Goal: Task Accomplishment & Management: Use online tool/utility

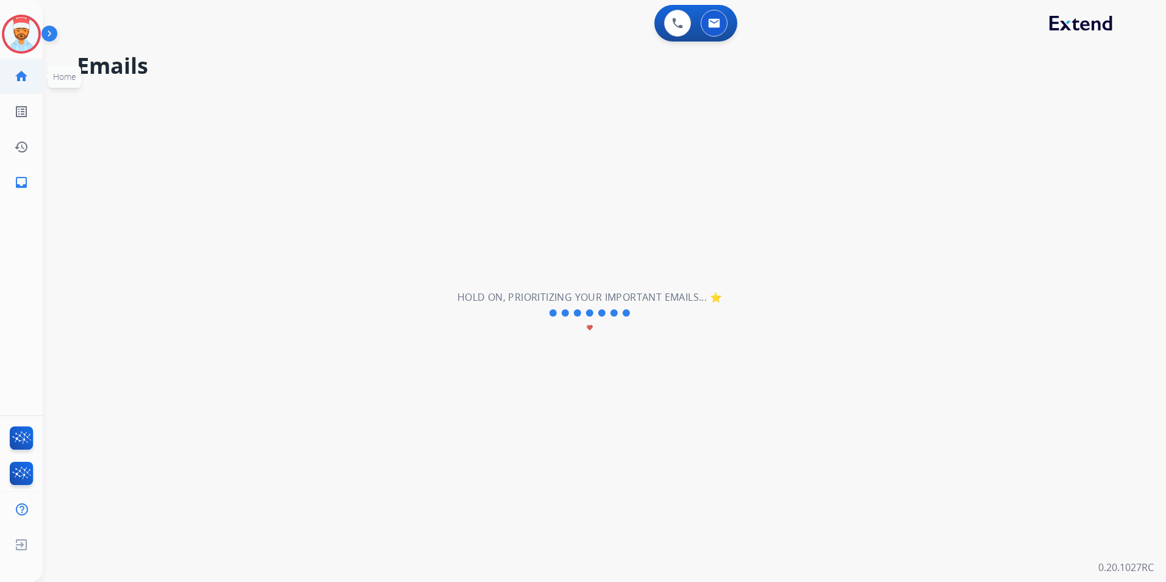
click at [17, 80] on mat-icon "home" at bounding box center [21, 76] width 15 height 15
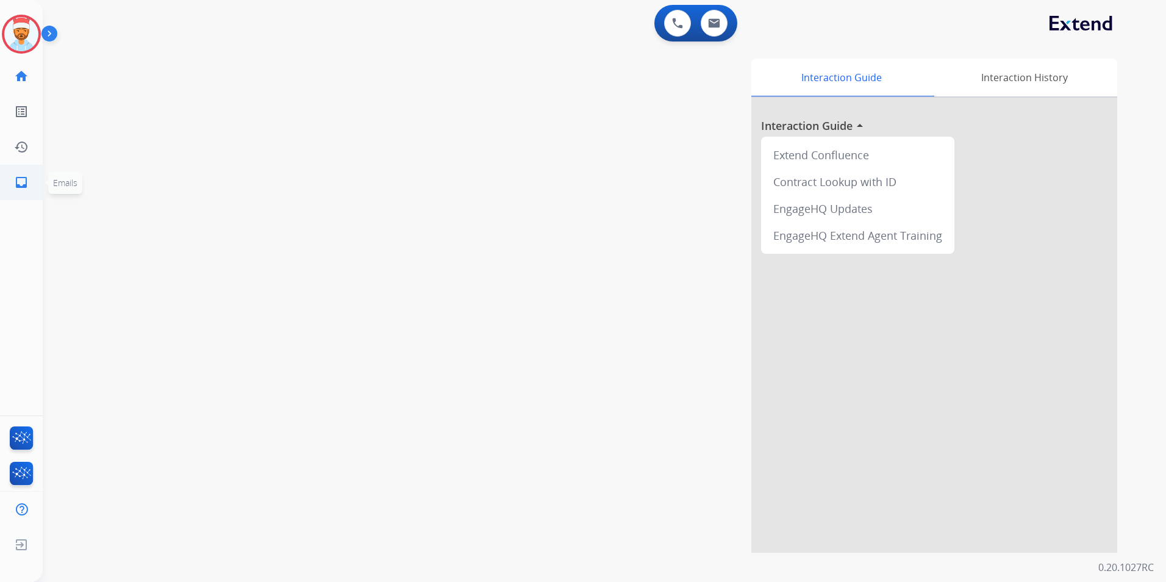
click at [15, 185] on mat-icon "inbox" at bounding box center [21, 182] width 15 height 15
select select "**********"
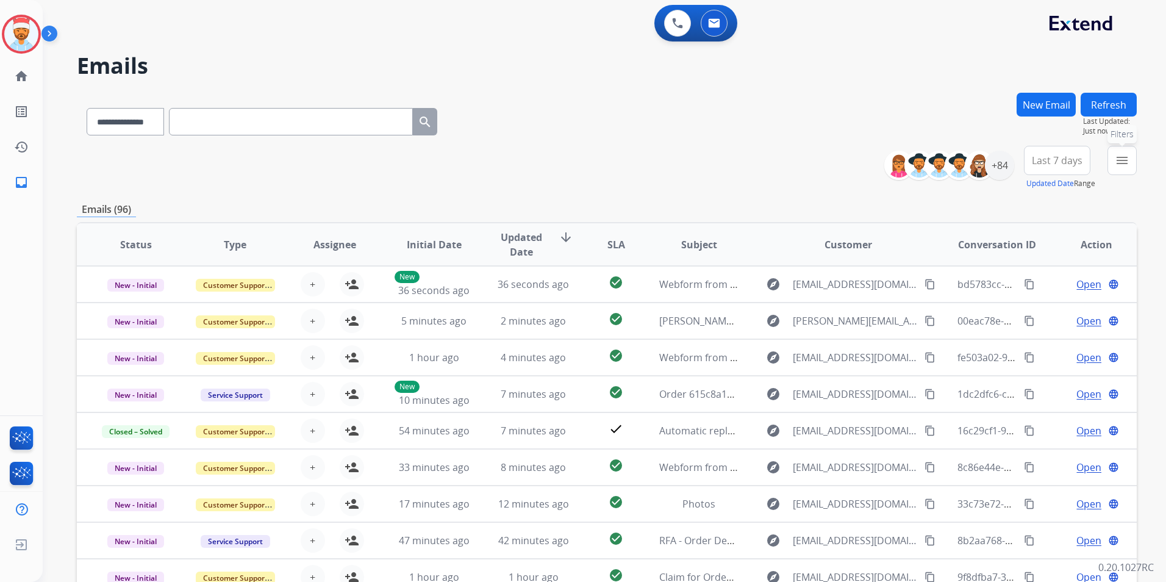
click at [1127, 163] on mat-icon "menu" at bounding box center [1122, 160] width 15 height 15
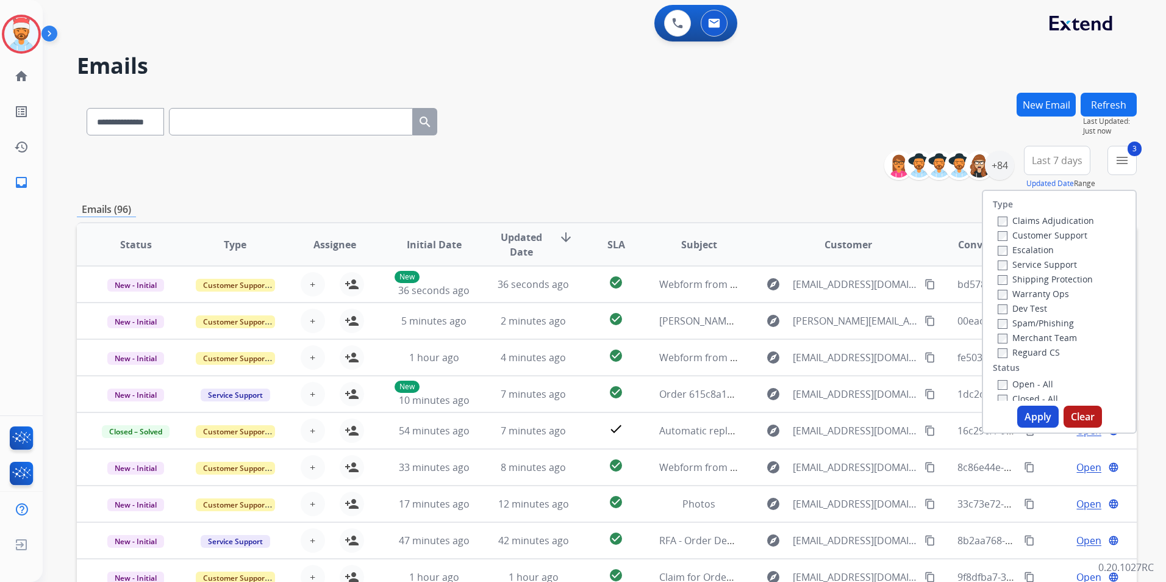
click at [999, 384] on label "Open - All" at bounding box center [1024, 384] width 55 height 12
click at [1031, 418] on button "Apply" at bounding box center [1037, 416] width 41 height 22
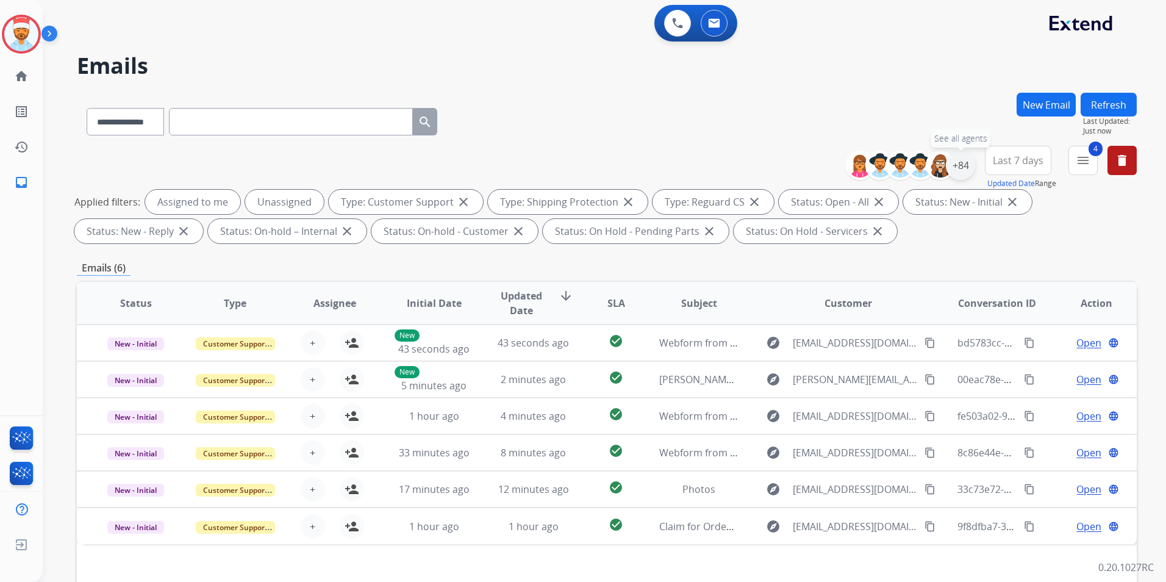
drag, startPoint x: 957, startPoint y: 160, endPoint x: 958, endPoint y: 171, distance: 11.0
click at [958, 160] on div "+84" at bounding box center [960, 165] width 29 height 29
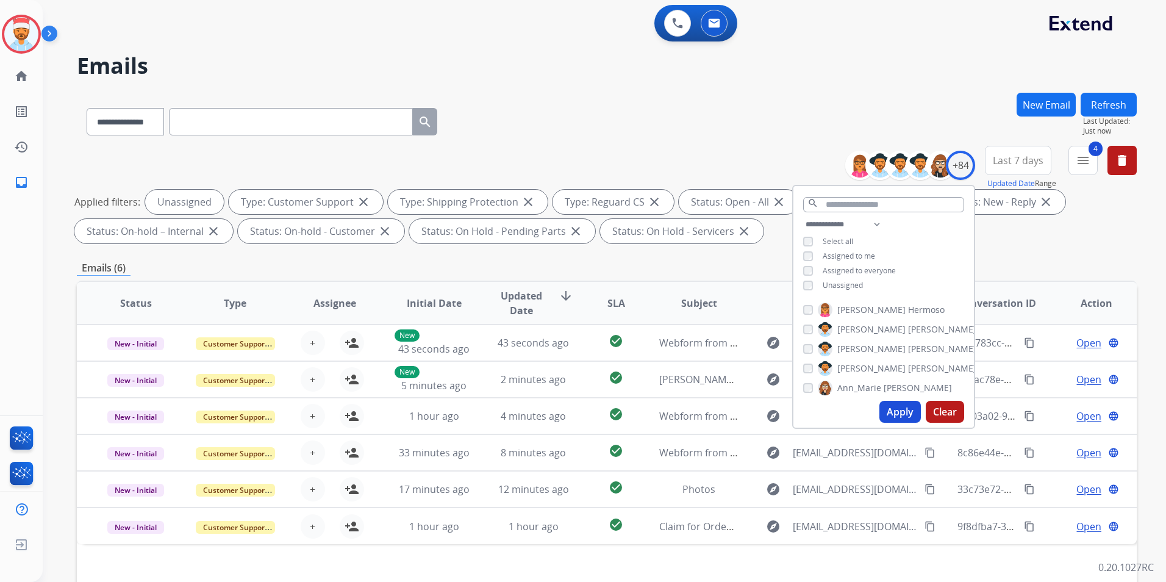
click at [894, 413] on button "Apply" at bounding box center [899, 412] width 41 height 22
click at [1013, 250] on div "**********" at bounding box center [607, 423] width 1060 height 660
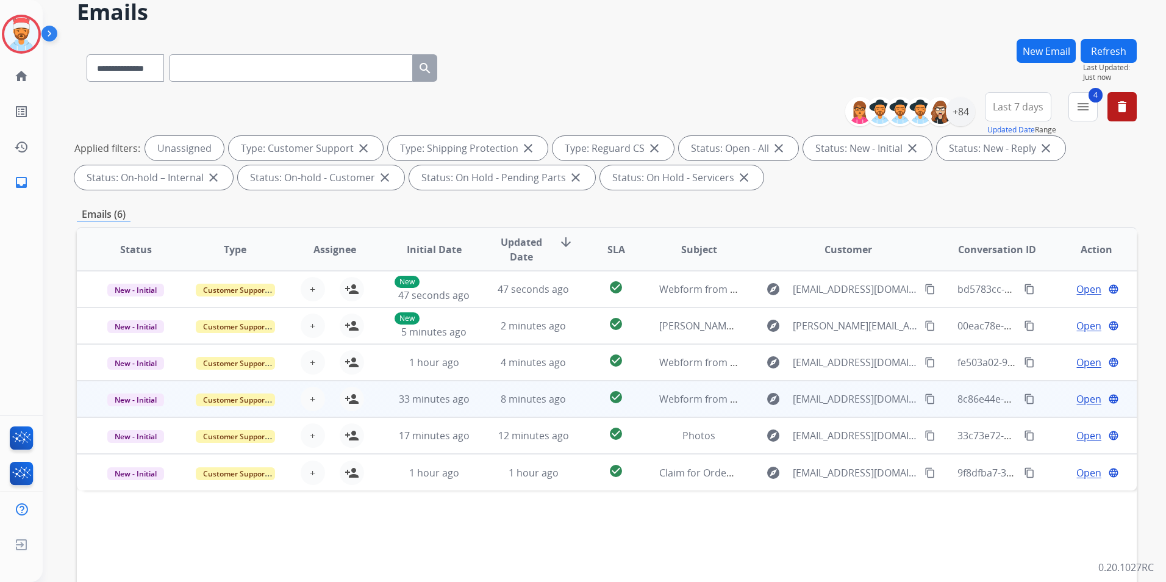
scroll to position [61, 0]
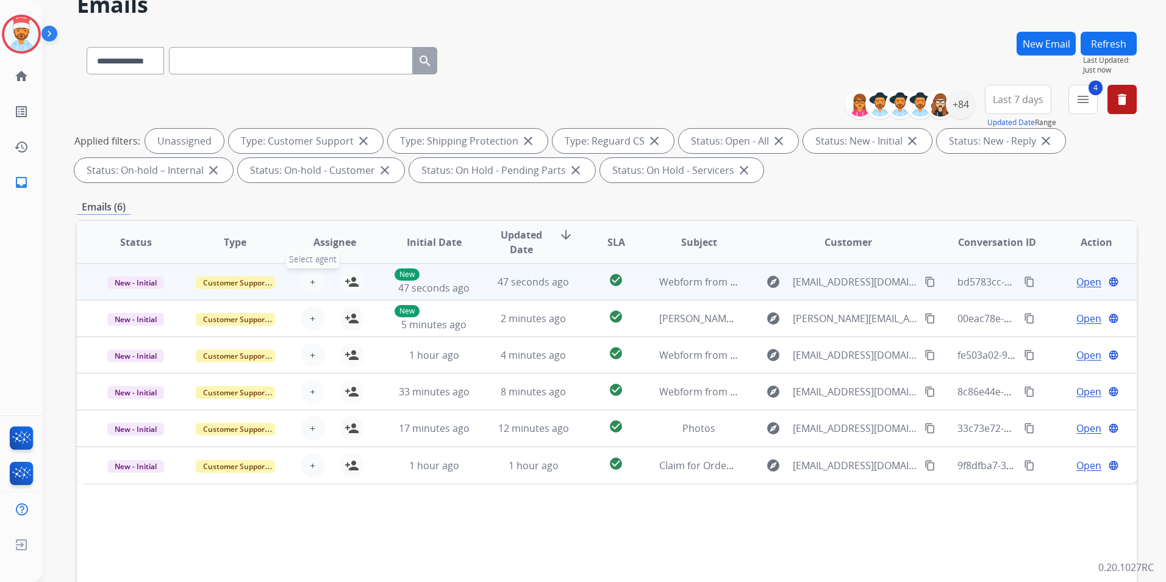
click at [310, 281] on span "+" at bounding box center [312, 281] width 5 height 15
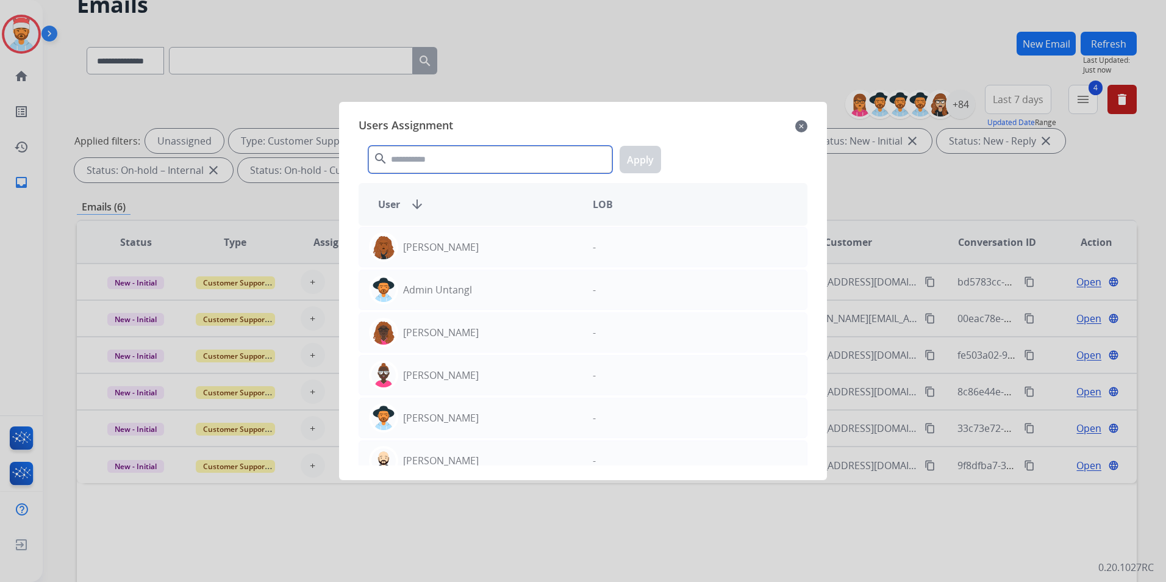
click at [418, 165] on input "text" at bounding box center [490, 159] width 244 height 27
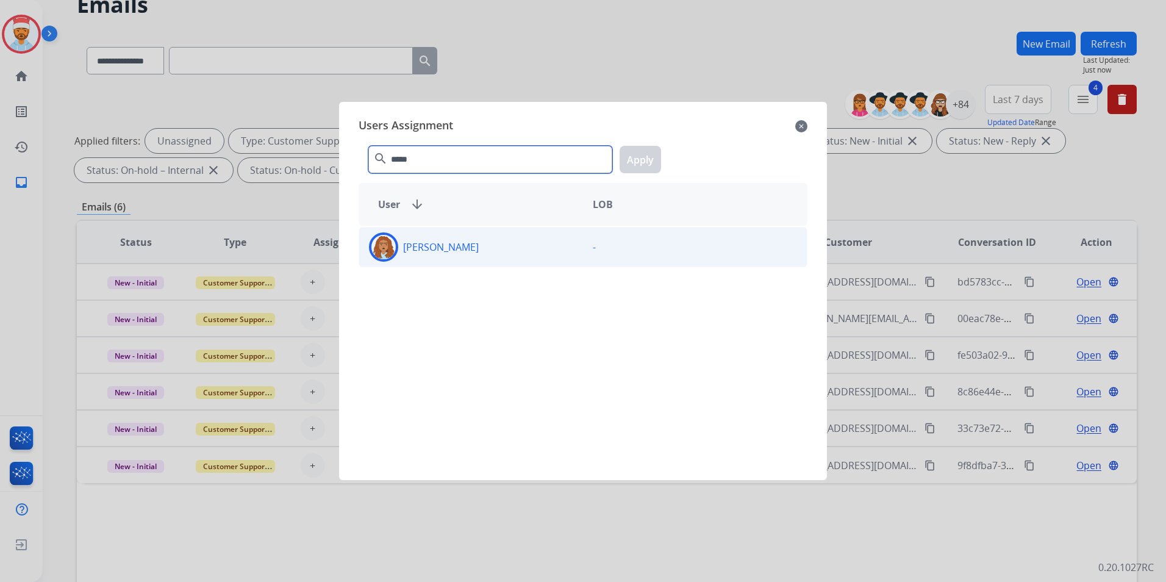
type input "*****"
click at [426, 257] on div "[PERSON_NAME]" at bounding box center [471, 246] width 224 height 29
click at [644, 157] on button "Apply" at bounding box center [639, 159] width 41 height 27
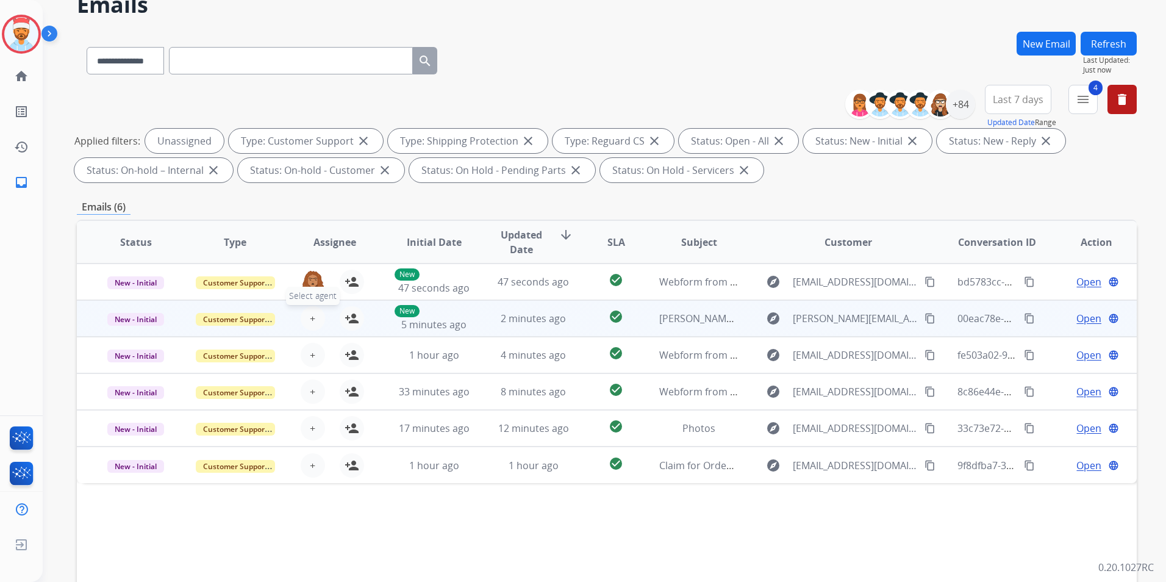
click at [310, 325] on span "+" at bounding box center [312, 318] width 5 height 15
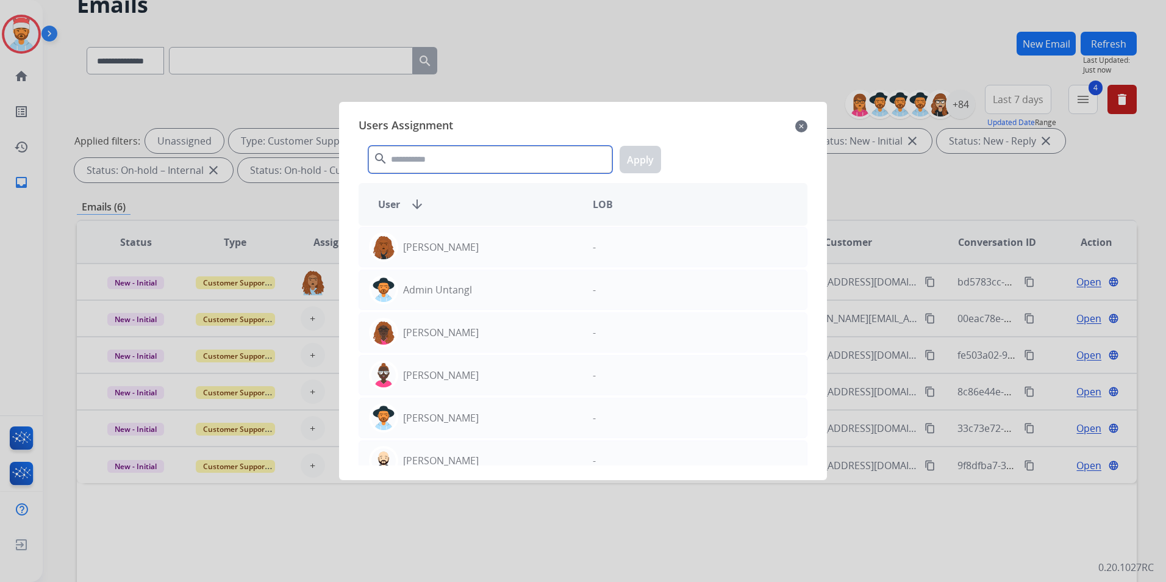
click at [428, 162] on input "text" at bounding box center [490, 159] width 244 height 27
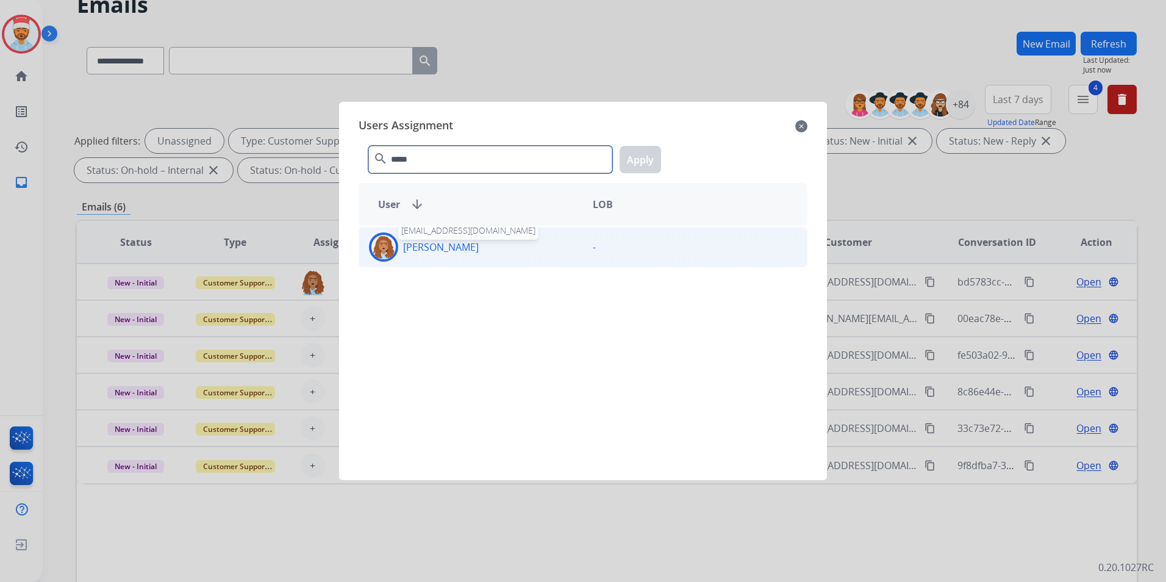
type input "*****"
click at [428, 259] on div "[PERSON_NAME] Cherry [EMAIL_ADDRESS][DOMAIN_NAME]" at bounding box center [471, 246] width 224 height 29
drag, startPoint x: 649, startPoint y: 155, endPoint x: 644, endPoint y: 162, distance: 7.4
click at [649, 155] on button "Apply" at bounding box center [639, 159] width 41 height 27
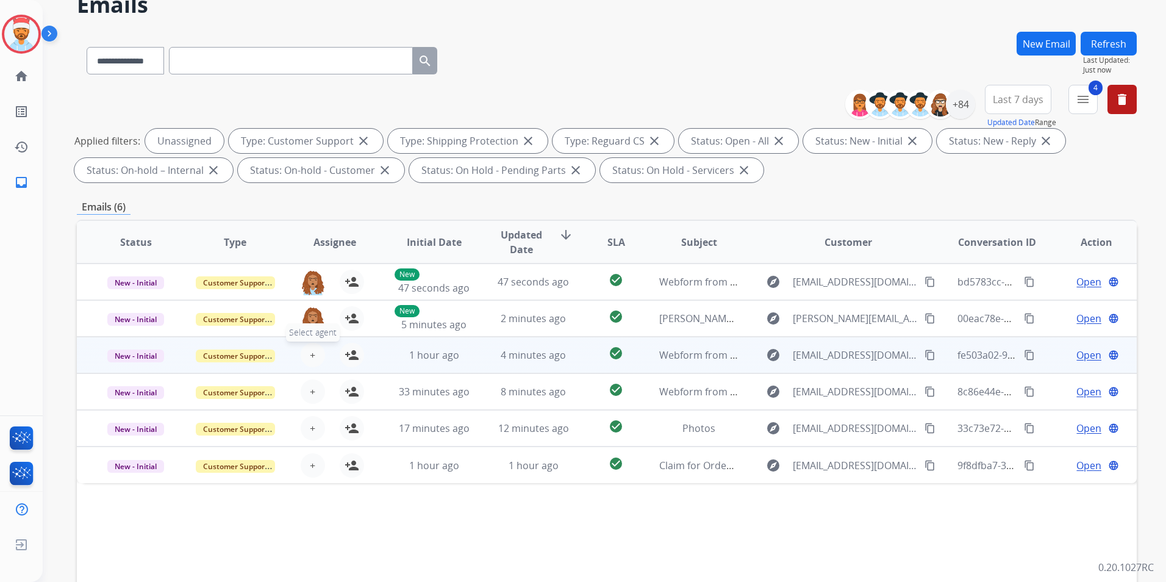
click at [312, 354] on span "+" at bounding box center [312, 355] width 5 height 15
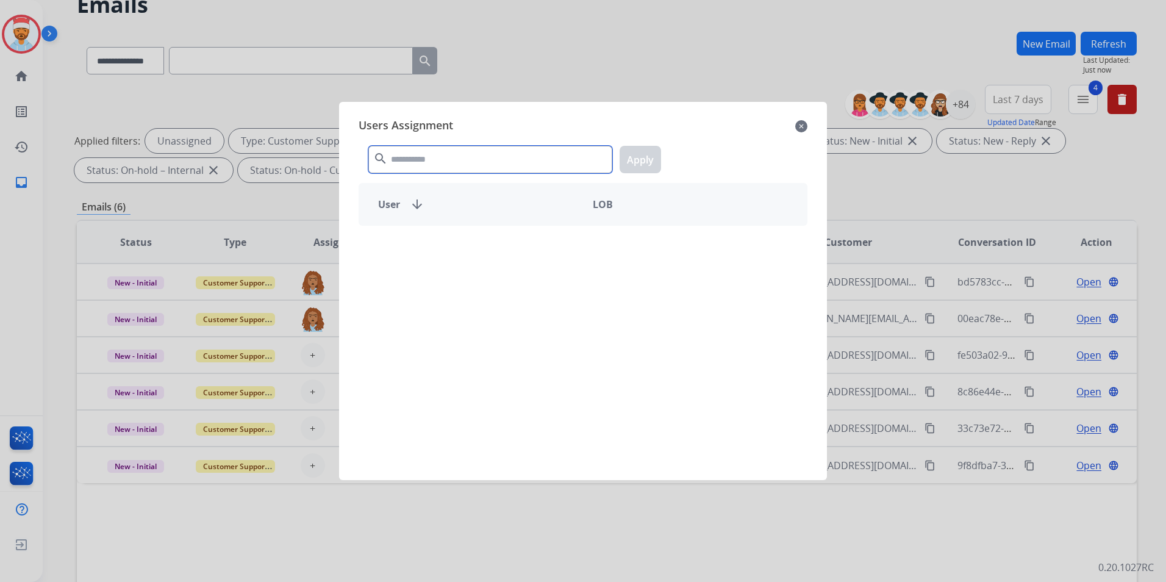
click at [491, 165] on input "text" at bounding box center [490, 159] width 244 height 27
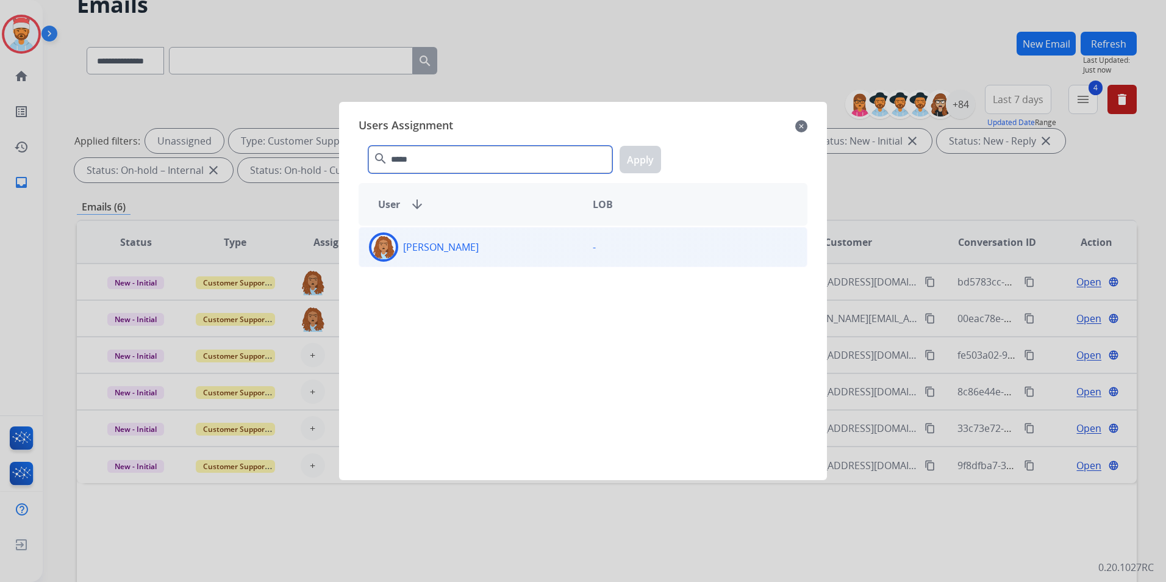
type input "*****"
click at [469, 244] on div "[PERSON_NAME]" at bounding box center [471, 246] width 224 height 29
click at [637, 159] on button "Apply" at bounding box center [639, 159] width 41 height 27
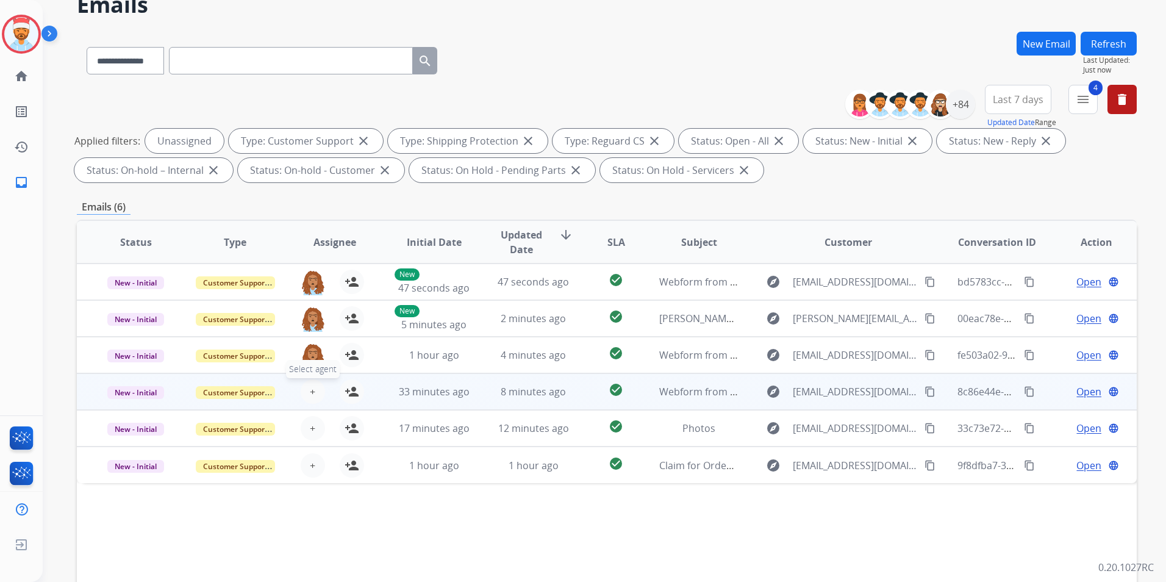
click at [310, 390] on span "+" at bounding box center [312, 391] width 5 height 15
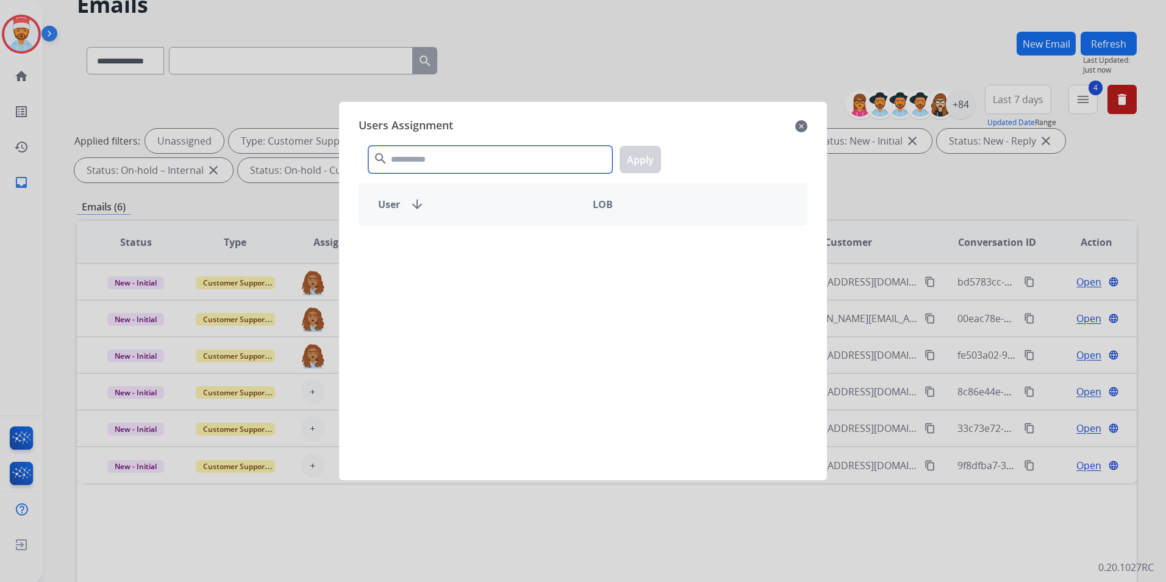
click at [470, 166] on input "text" at bounding box center [490, 159] width 244 height 27
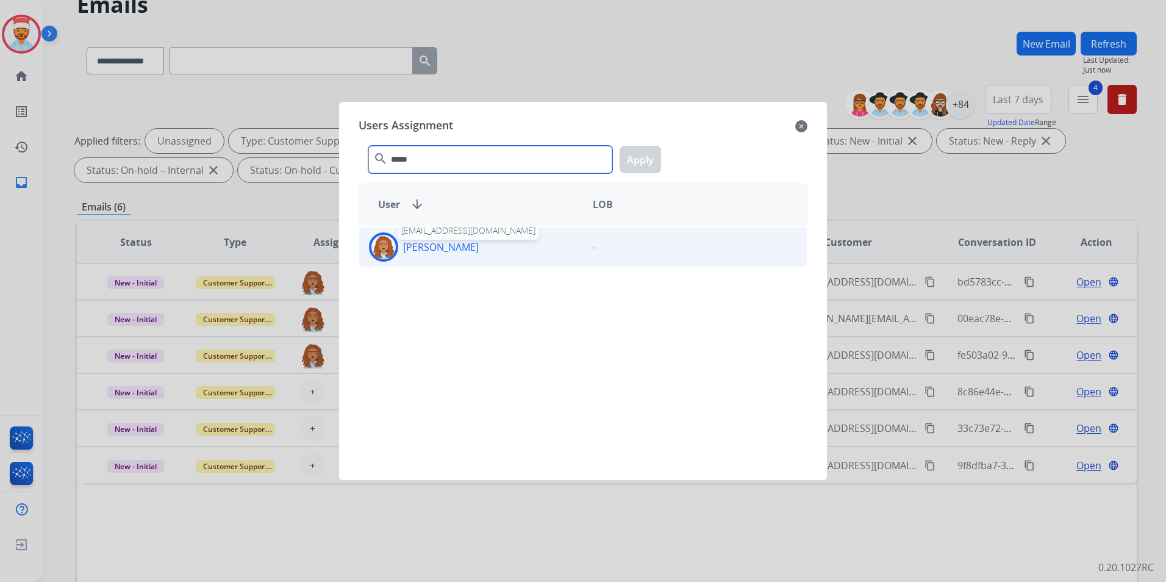
type input "*****"
drag, startPoint x: 444, startPoint y: 262, endPoint x: 511, endPoint y: 232, distance: 72.9
click at [444, 262] on div "[PERSON_NAME] -" at bounding box center [583, 247] width 449 height 40
click at [633, 162] on button "Apply" at bounding box center [639, 159] width 41 height 27
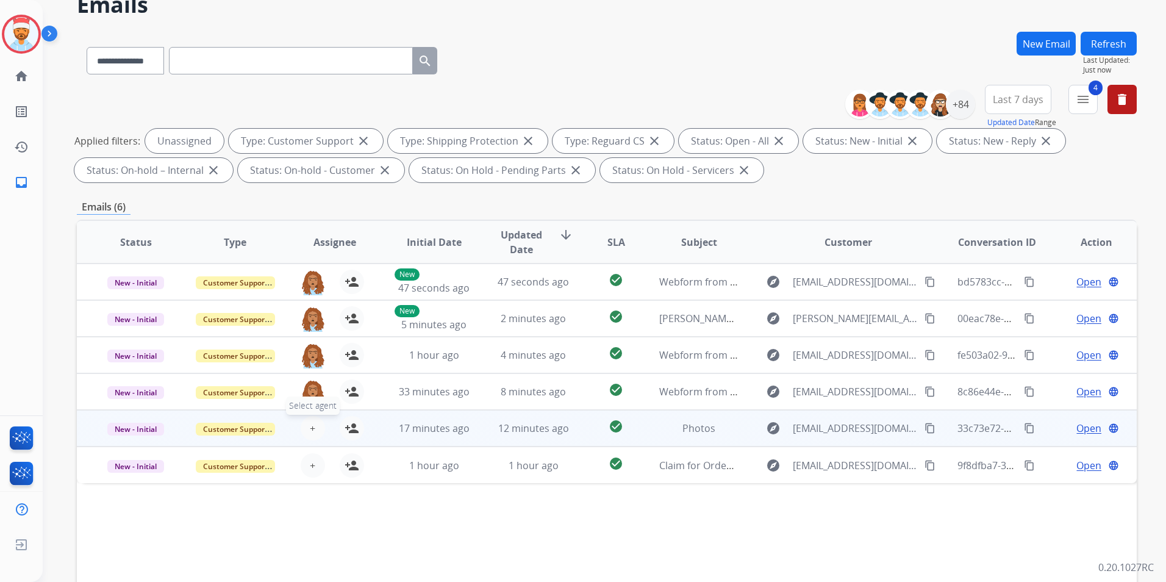
click at [303, 424] on button "+ Select agent" at bounding box center [313, 428] width 24 height 24
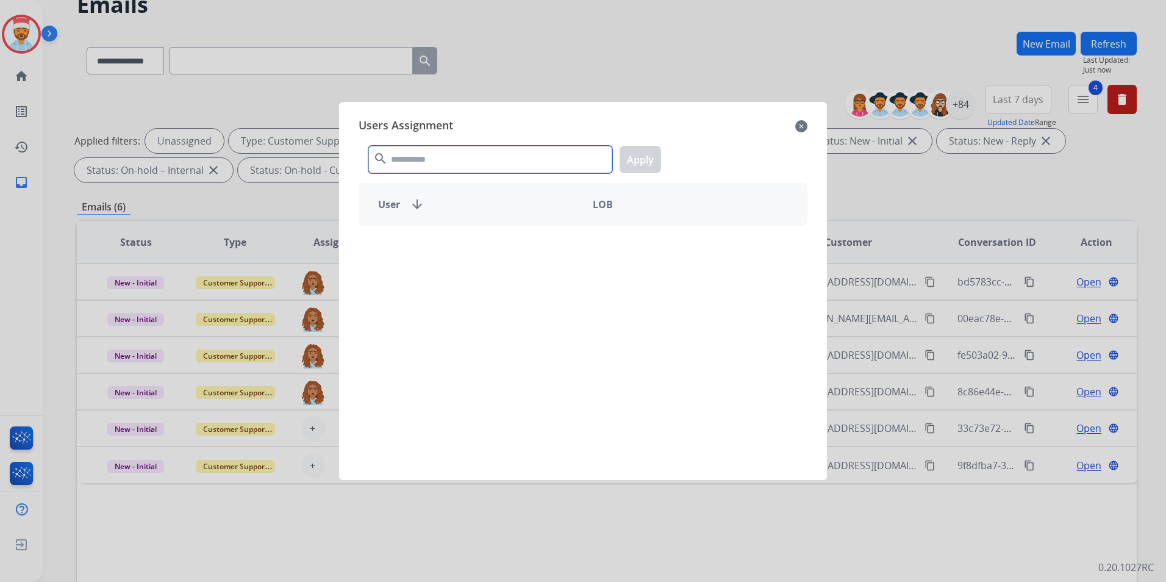
click at [482, 153] on input "text" at bounding box center [490, 159] width 244 height 27
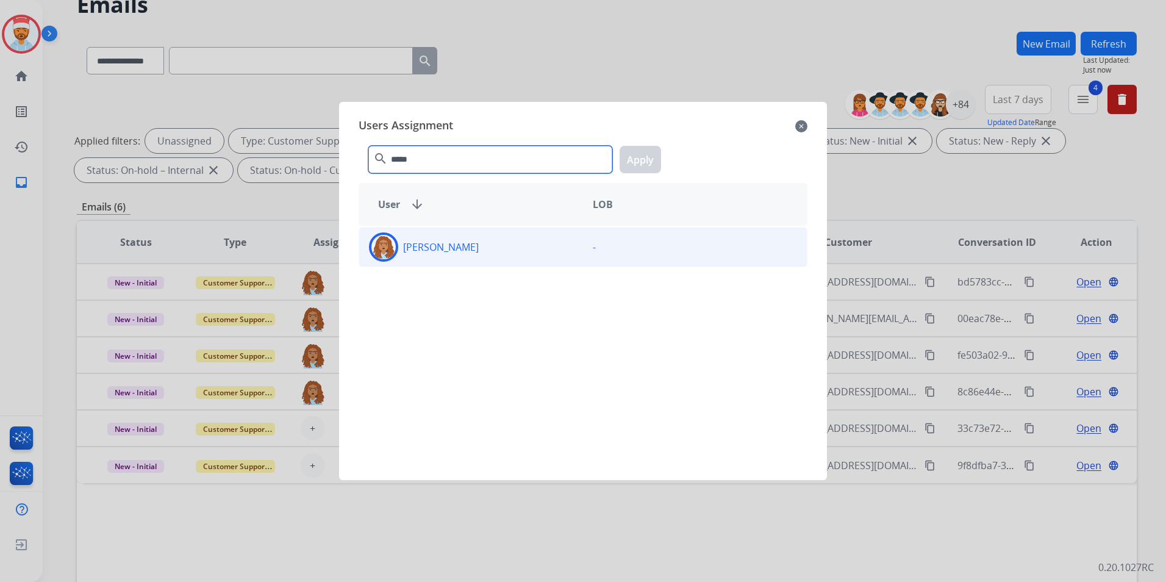
type input "*****"
click at [458, 256] on div "[PERSON_NAME]" at bounding box center [471, 246] width 224 height 29
click at [643, 159] on button "Apply" at bounding box center [639, 159] width 41 height 27
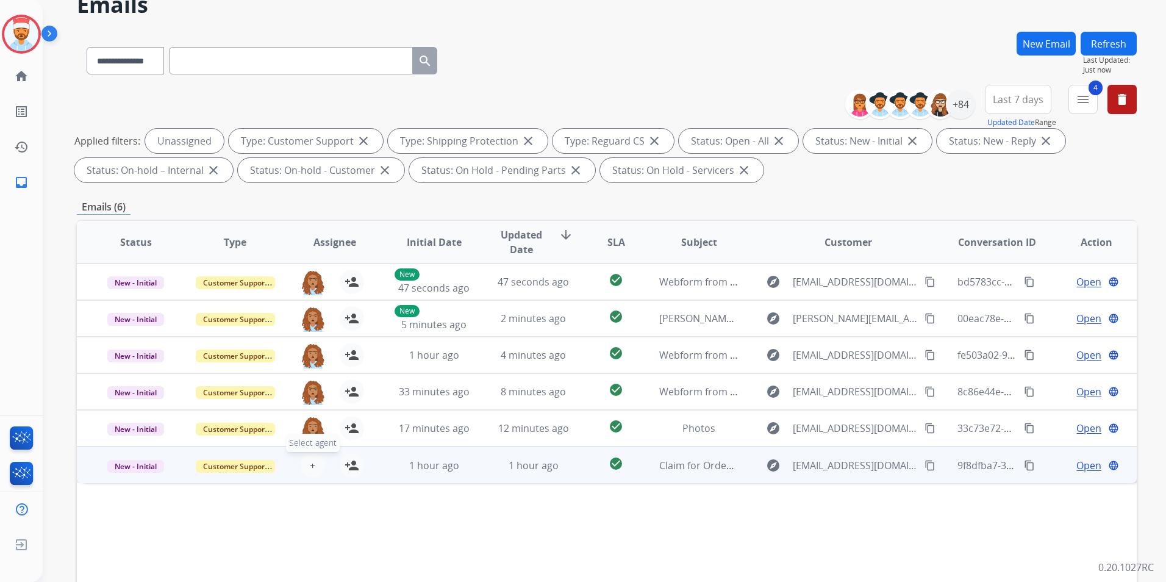
click at [313, 465] on button "+ Select agent" at bounding box center [313, 465] width 24 height 24
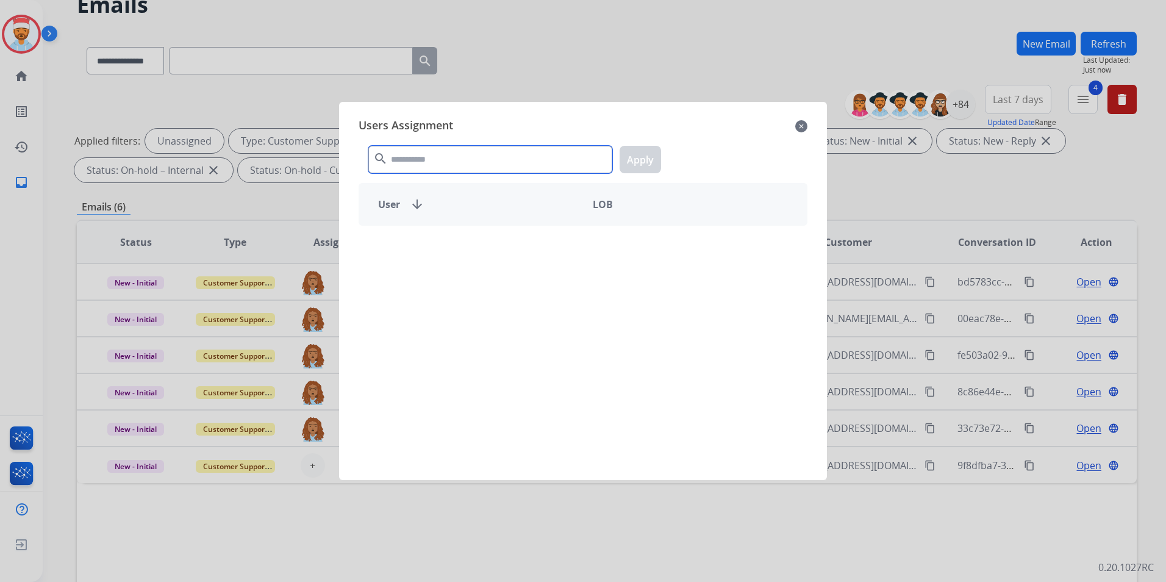
click at [489, 163] on input "text" at bounding box center [490, 159] width 244 height 27
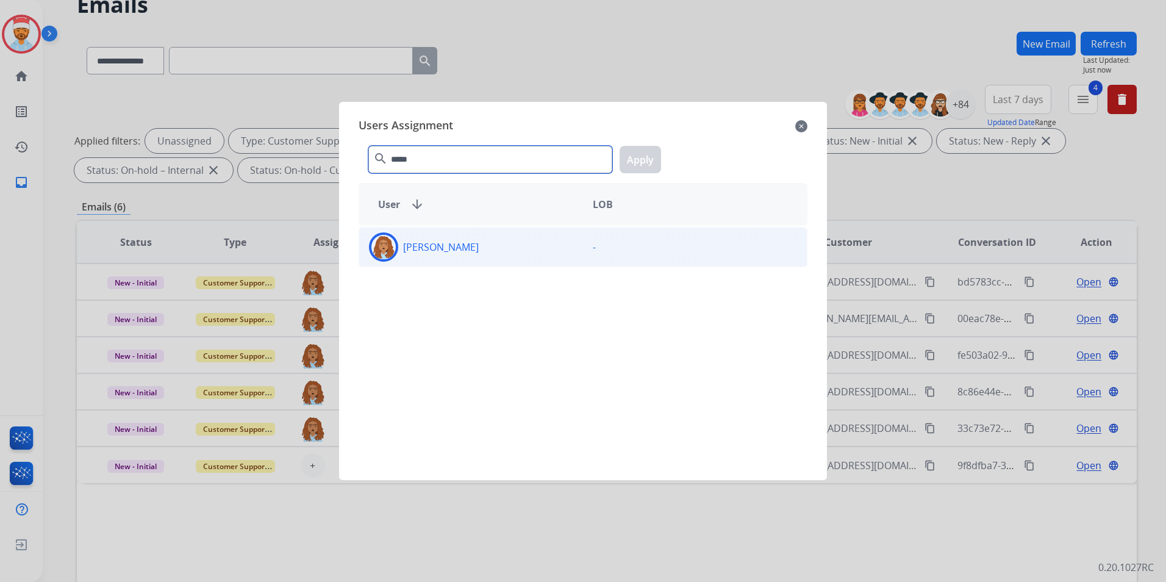
type input "*****"
click at [475, 246] on div "[PERSON_NAME]" at bounding box center [471, 246] width 224 height 29
drag, startPoint x: 639, startPoint y: 156, endPoint x: 651, endPoint y: 197, distance: 42.6
click at [640, 155] on button "Apply" at bounding box center [639, 159] width 41 height 27
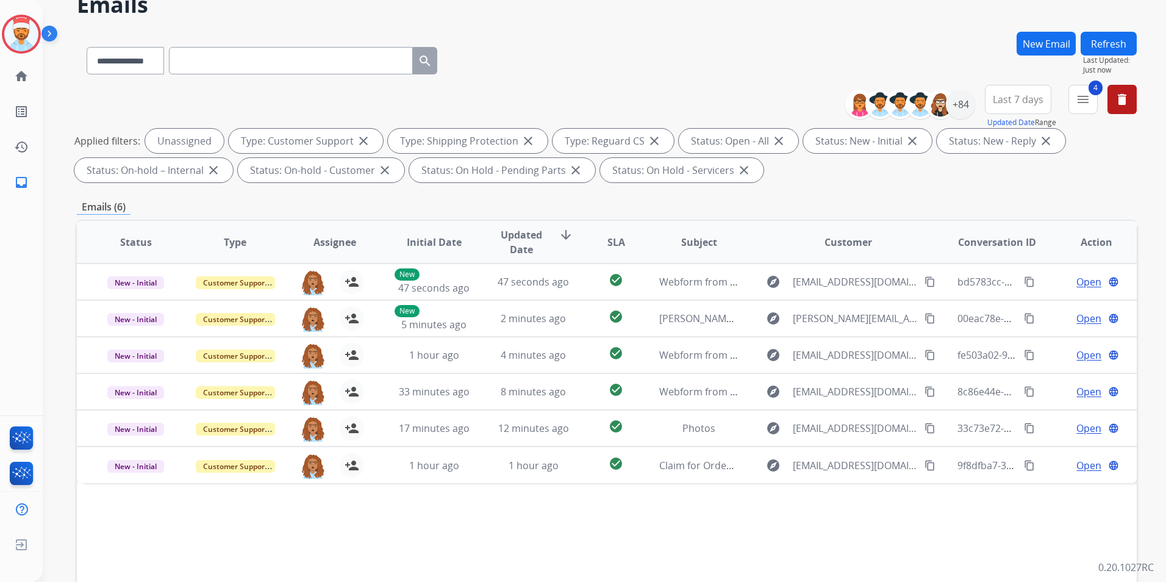
click at [1104, 38] on button "Refresh" at bounding box center [1108, 44] width 56 height 24
